Goal: Contribute content: Contribute content

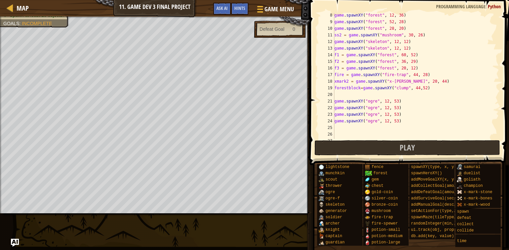
scroll to position [48, 0]
drag, startPoint x: 427, startPoint y: 87, endPoint x: 326, endPoint y: 87, distance: 100.7
click at [326, 87] on div "# set action for gameplay 8 9 10 11 12 13 14 15 16 17 18 19 20 21 22 23 24 25 2…" at bounding box center [407, 76] width 181 height 126
type textarea "forestblock=game.spawnXY("clump", 44,52)"
click at [415, 98] on div "game . spawnXY ( "forest" , 12 , 36 ) game . spawnXY ( "forest" , 52 , 28 ) gam…" at bounding box center [414, 81] width 162 height 139
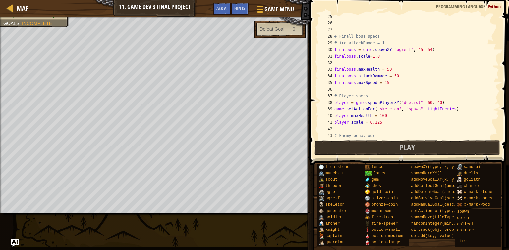
scroll to position [159, 0]
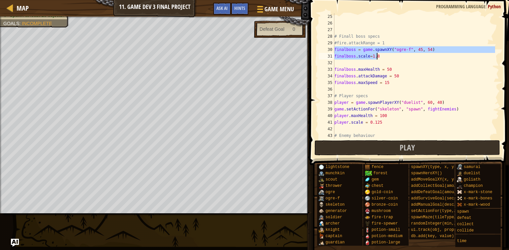
drag, startPoint x: 335, startPoint y: 49, endPoint x: 389, endPoint y: 57, distance: 55.6
click at [389, 57] on div "# Finall boss specs #fire.attackRange = 1 finalboss = game . spawnXY ( "ogre-f"…" at bounding box center [414, 82] width 162 height 139
type textarea "finalboss = game.spawnXY("ogre-f", 45, 54) finalboss.scale=1.8"
click at [338, 62] on div "# Finall boss specs #fire.attackRange = 1 finalboss = game . spawnXY ( "ogre-f"…" at bounding box center [414, 82] width 162 height 139
drag, startPoint x: 335, startPoint y: 49, endPoint x: 388, endPoint y: 57, distance: 53.3
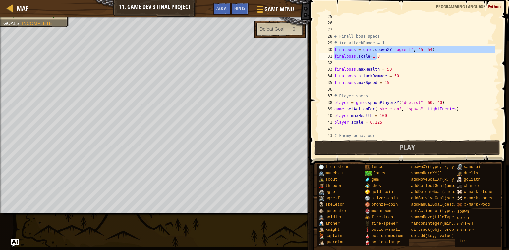
click at [388, 57] on div "# Finall boss specs #fire.attackRange = 1 finalboss = game . spawnXY ( "ogre-f"…" at bounding box center [414, 82] width 162 height 139
type textarea "finalboss = game.spawnXY("ogre-f", 45, 54) finalboss.scale=1.8"
click at [349, 63] on div "# Finall boss specs #fire.attackRange = 1 finalboss = game . spawnXY ( "ogre-f"…" at bounding box center [414, 82] width 162 height 139
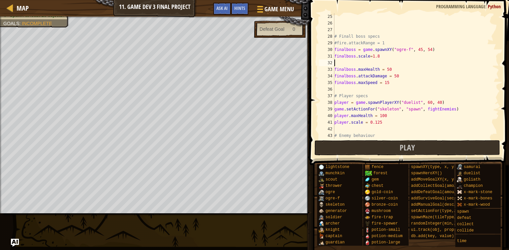
paste textarea "pygame.quit()"
type textarea "pygame.quit()"
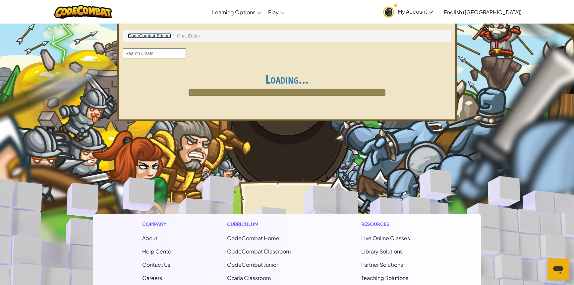
click at [156, 35] on link "CodeCombat Editors" at bounding box center [149, 35] width 43 height 5
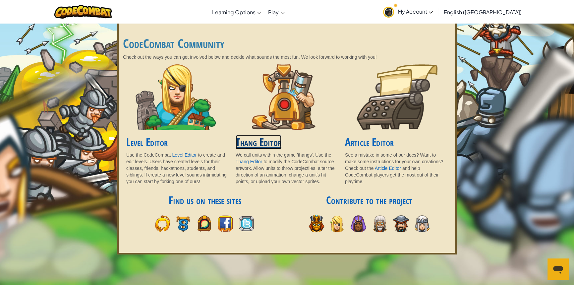
click at [254, 144] on link "Thang Editor" at bounding box center [258, 142] width 46 height 14
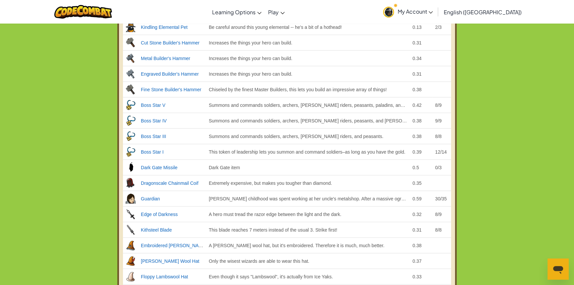
scroll to position [1734, 0]
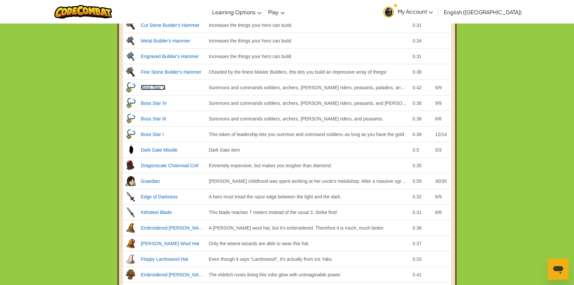
click at [153, 85] on link "Boss Star V" at bounding box center [153, 87] width 25 height 5
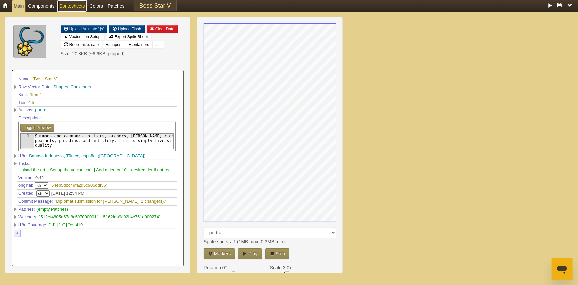
click at [66, 6] on link "Spritesheets" at bounding box center [72, 6] width 30 height 12
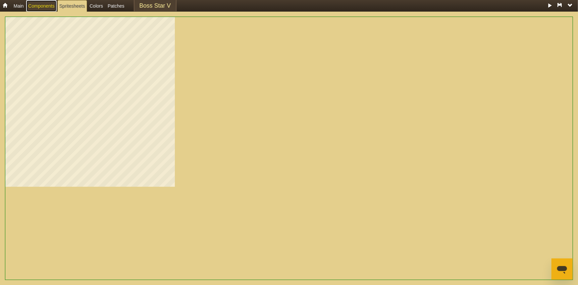
click at [44, 8] on link "Components" at bounding box center [41, 6] width 30 height 12
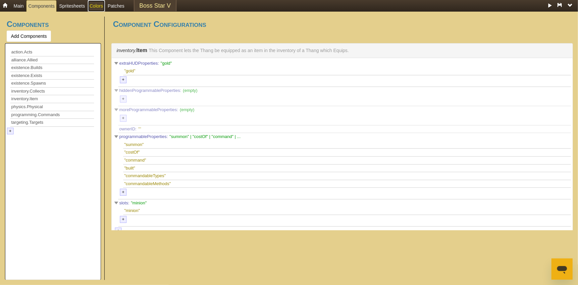
click at [95, 6] on link "Colors" at bounding box center [96, 6] width 17 height 12
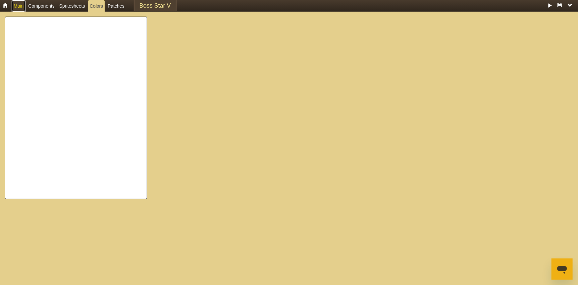
click at [15, 3] on link "Main" at bounding box center [19, 6] width 14 height 12
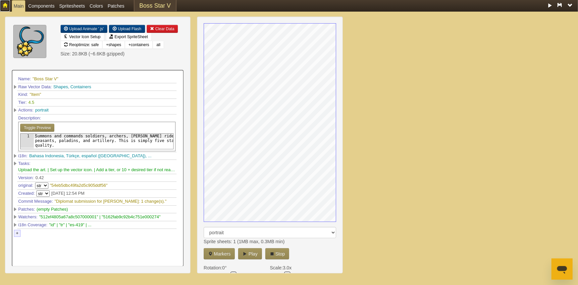
click at [7, 4] on span at bounding box center [5, 5] width 5 height 5
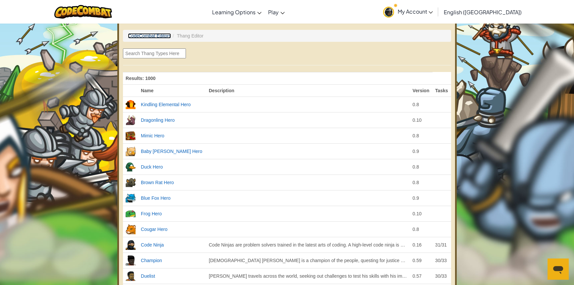
click at [145, 36] on link "CodeCombat Editors" at bounding box center [149, 35] width 43 height 5
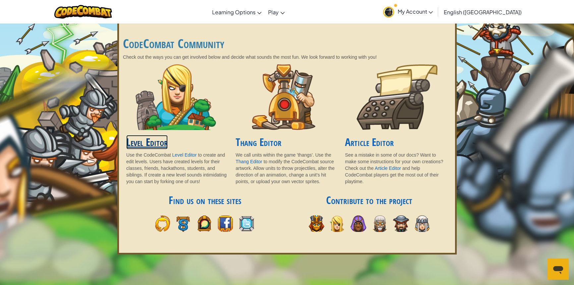
click at [152, 144] on link "Level Editor" at bounding box center [146, 142] width 41 height 14
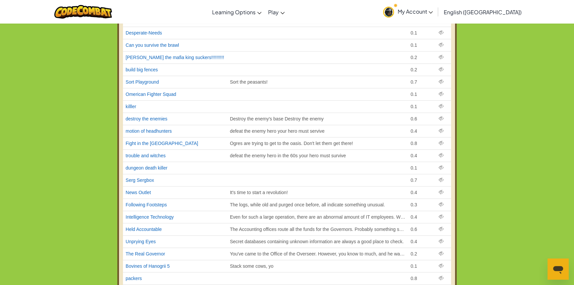
scroll to position [1013, 0]
click at [157, 141] on link "Fight in the [GEOGRAPHIC_DATA]" at bounding box center [162, 142] width 73 height 5
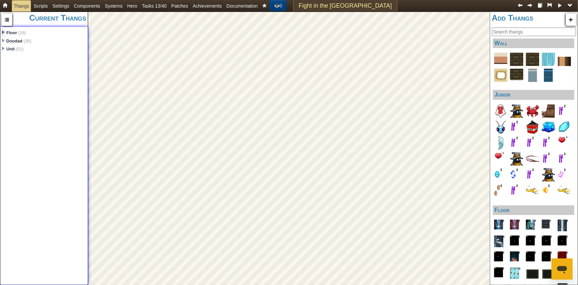
click at [3, 32] on span at bounding box center [3, 32] width 3 height 4
click at [3, 82] on span at bounding box center [3, 83] width 3 height 4
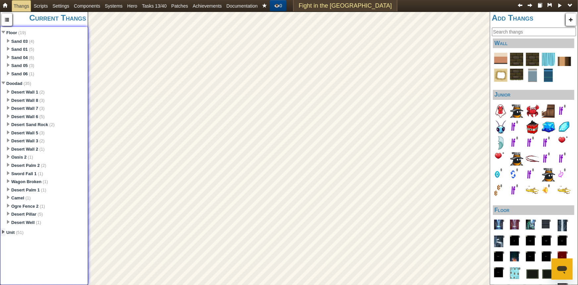
click at [3, 231] on span at bounding box center [3, 232] width 3 height 4
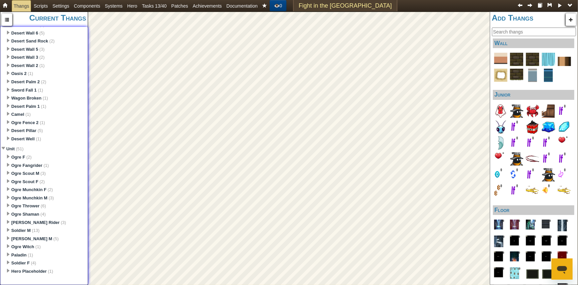
scroll to position [87, 0]
click at [33, 163] on strong "Ogre Fangrider" at bounding box center [26, 165] width 31 height 5
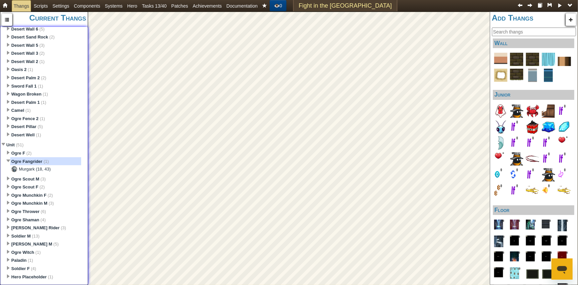
click at [29, 169] on div "Murgark (18, 43)" at bounding box center [35, 169] width 32 height 6
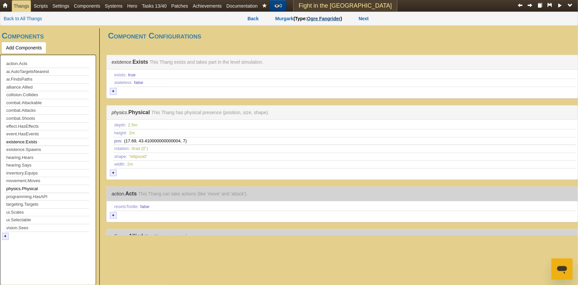
click at [322, 19] on span "Ogre Fangrider" at bounding box center [323, 18] width 33 height 5
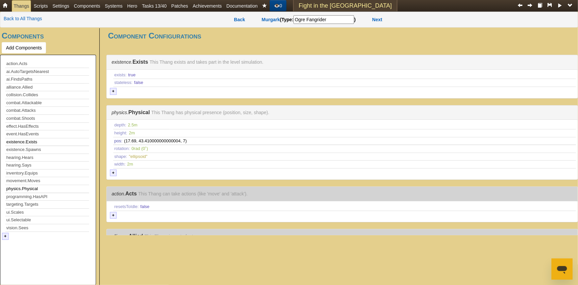
click at [338, 19] on input "Ogre Fangrider" at bounding box center [323, 19] width 61 height 9
drag, startPoint x: 338, startPoint y: 19, endPoint x: 292, endPoint y: 17, distance: 46.4
click at [293, 21] on span "Back [PERSON_NAME] ( Type : Ogre Fangrider Ogre Fangrider ) Next" at bounding box center [307, 19] width 181 height 5
